Goal: Find specific page/section: Find specific page/section

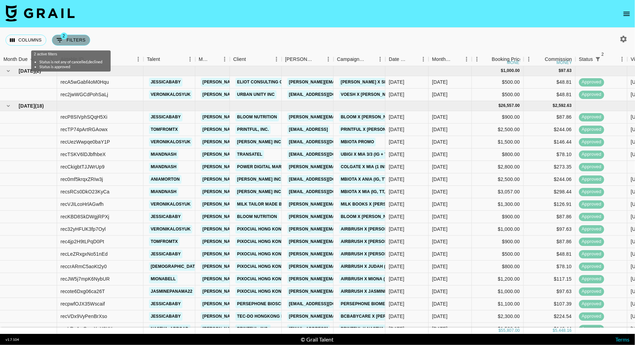
click at [79, 44] on button "2 Filters" at bounding box center [71, 40] width 38 height 11
select select "status"
select select "isNotAnyOf"
select select "status"
select select "approved"
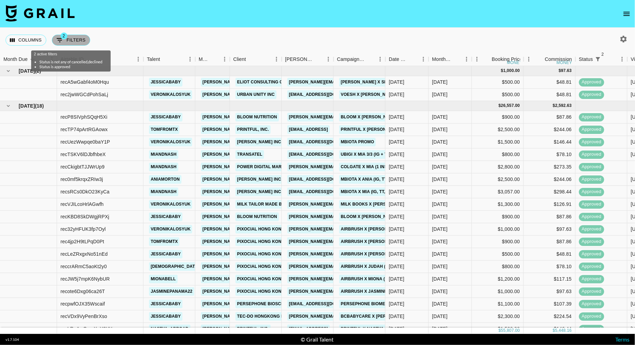
select select "talentName"
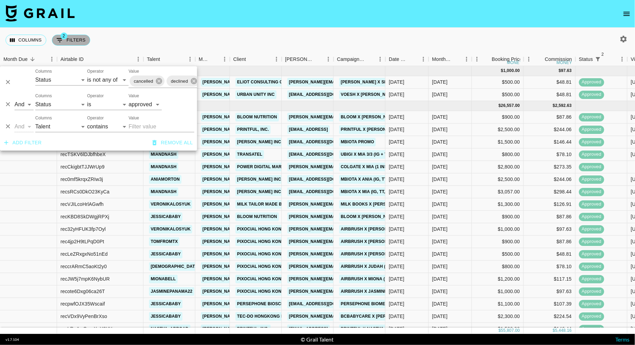
click at [74, 42] on button "2 Filters" at bounding box center [71, 40] width 38 height 11
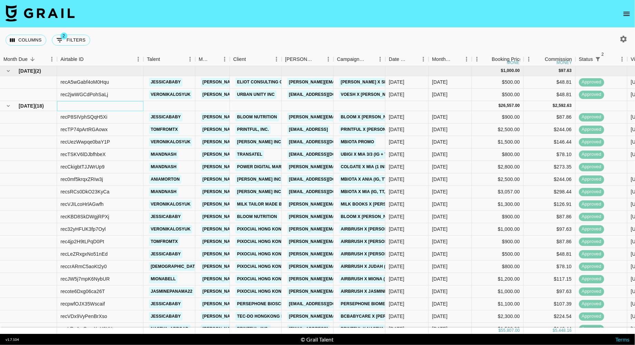
click at [106, 107] on div at bounding box center [100, 106] width 86 height 10
click at [162, 35] on div "Columns 2 Filters + Booking" at bounding box center [317, 40] width 635 height 25
click at [186, 205] on link "veronikalosyuk" at bounding box center [170, 204] width 43 height 9
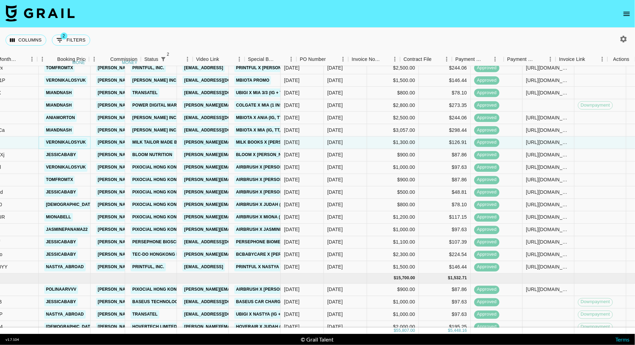
scroll to position [62, 435]
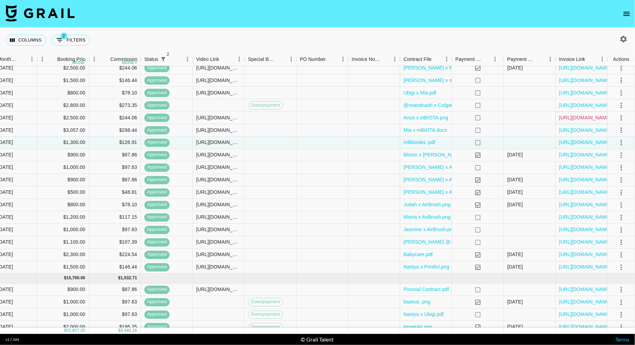
click at [416, 119] on link "[URL][DOMAIN_NAME]" at bounding box center [586, 117] width 52 height 7
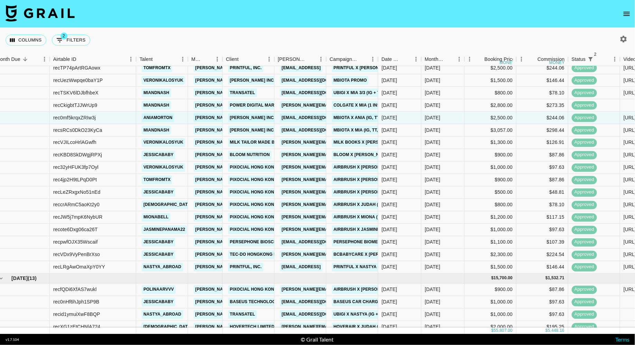
scroll to position [62, 0]
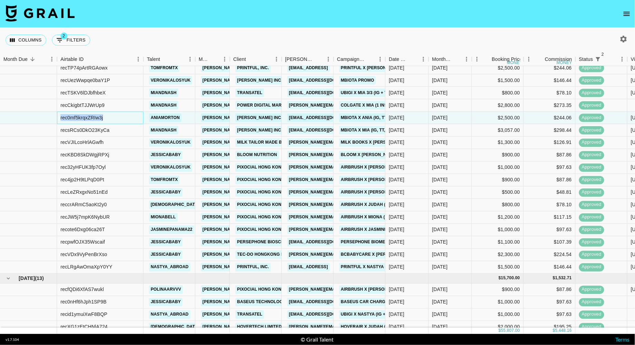
drag, startPoint x: 107, startPoint y: 118, endPoint x: 59, endPoint y: 119, distance: 47.7
click at [59, 119] on div "rec0mf5krqxZRIw3j" at bounding box center [100, 118] width 86 height 12
copy div "rec0mf5krqxZRIw3j"
